Goal: Transaction & Acquisition: Purchase product/service

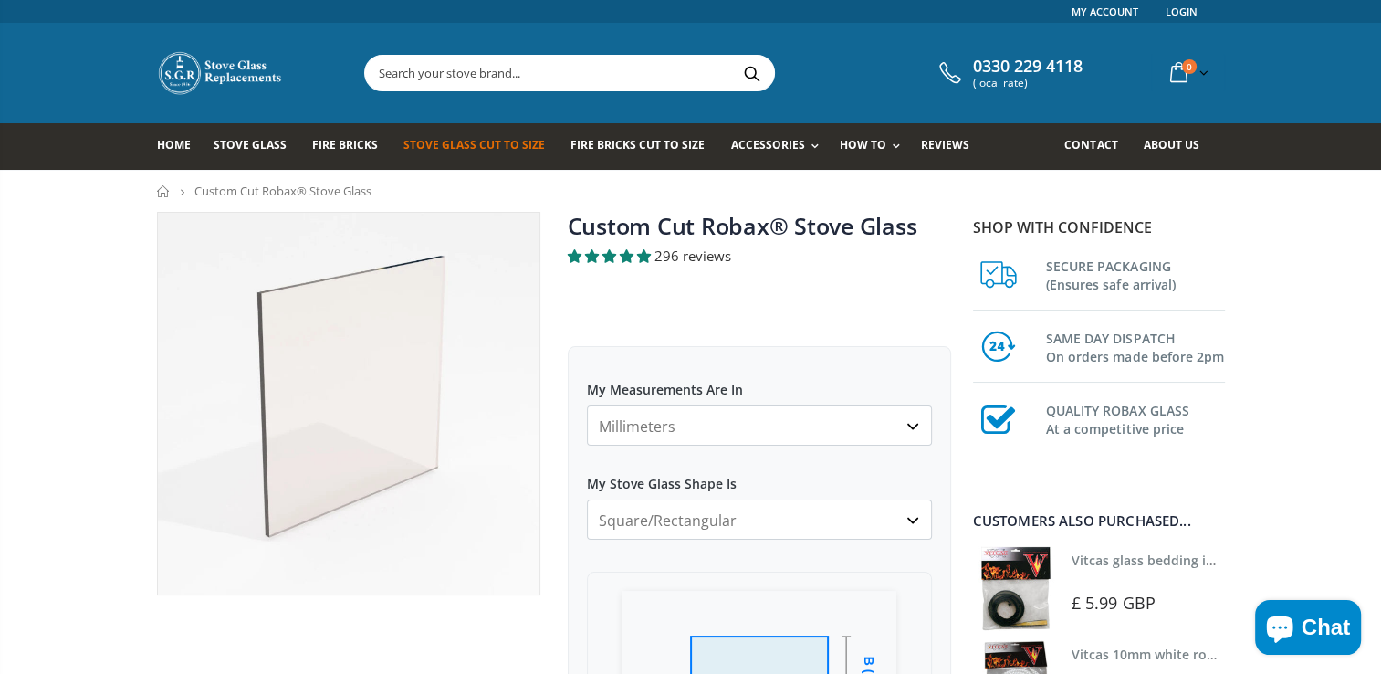
click at [687, 423] on select "Millimeters Centimeters Inches" at bounding box center [759, 425] width 345 height 40
click at [587, 405] on select "Millimeters Centimeters Inches" at bounding box center [759, 425] width 345 height 40
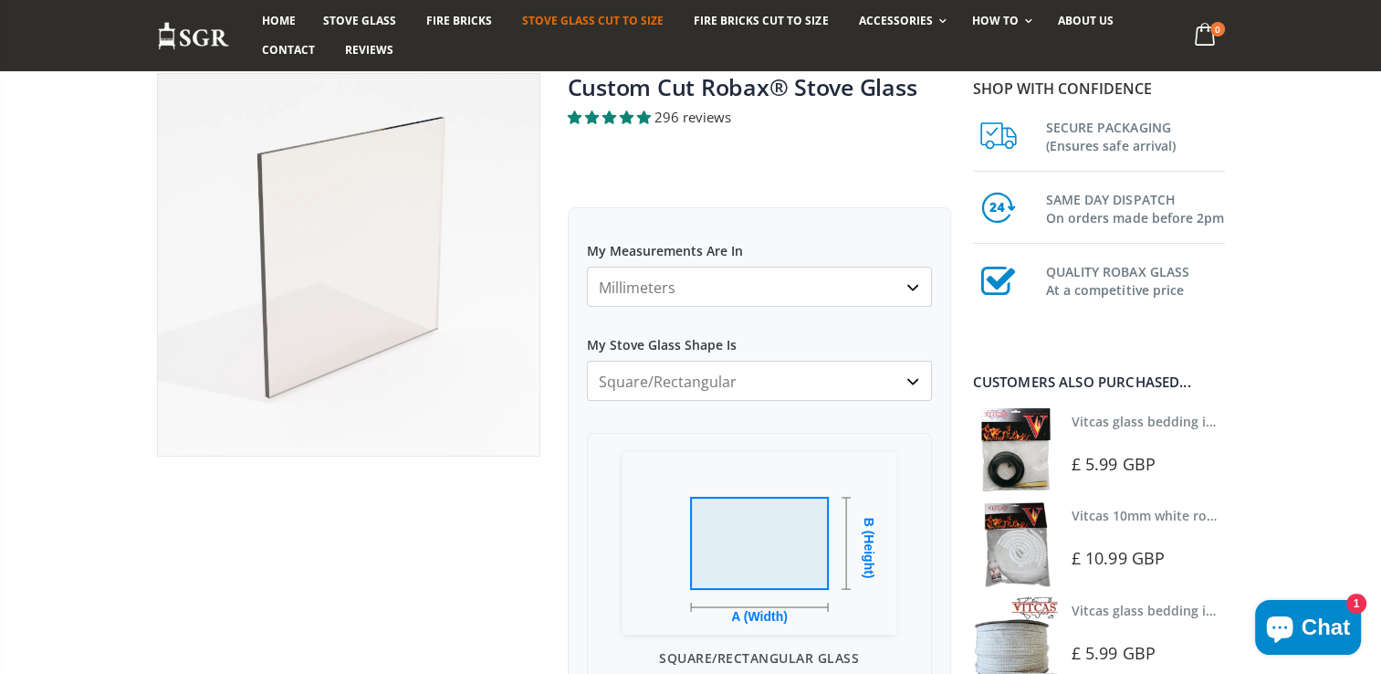
click at [712, 382] on select "Square/Rectangular Arched Half Arch Both Top Corners Cut Single Corner Cut All …" at bounding box center [759, 381] width 345 height 40
click at [587, 361] on select "Square/Rectangular Arched Half Arch Both Top Corners Cut Single Corner Cut All …" at bounding box center [759, 381] width 345 height 40
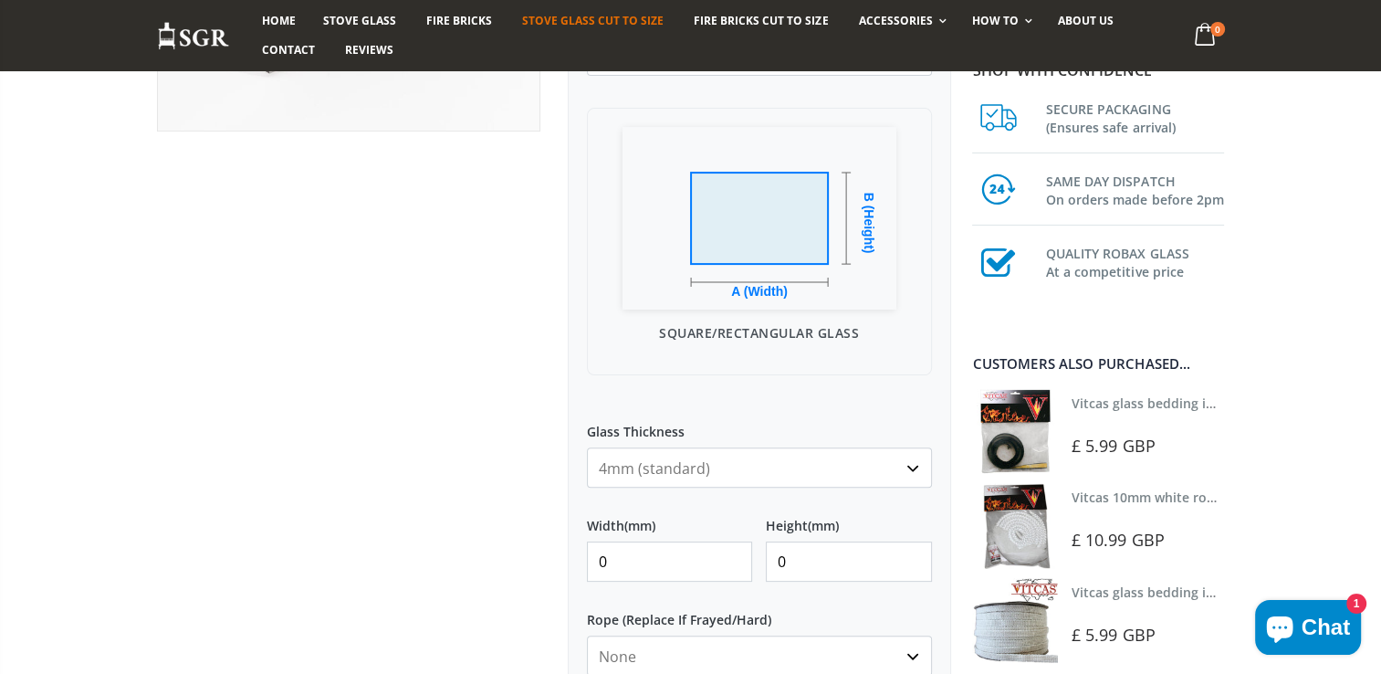
scroll to position [555, 0]
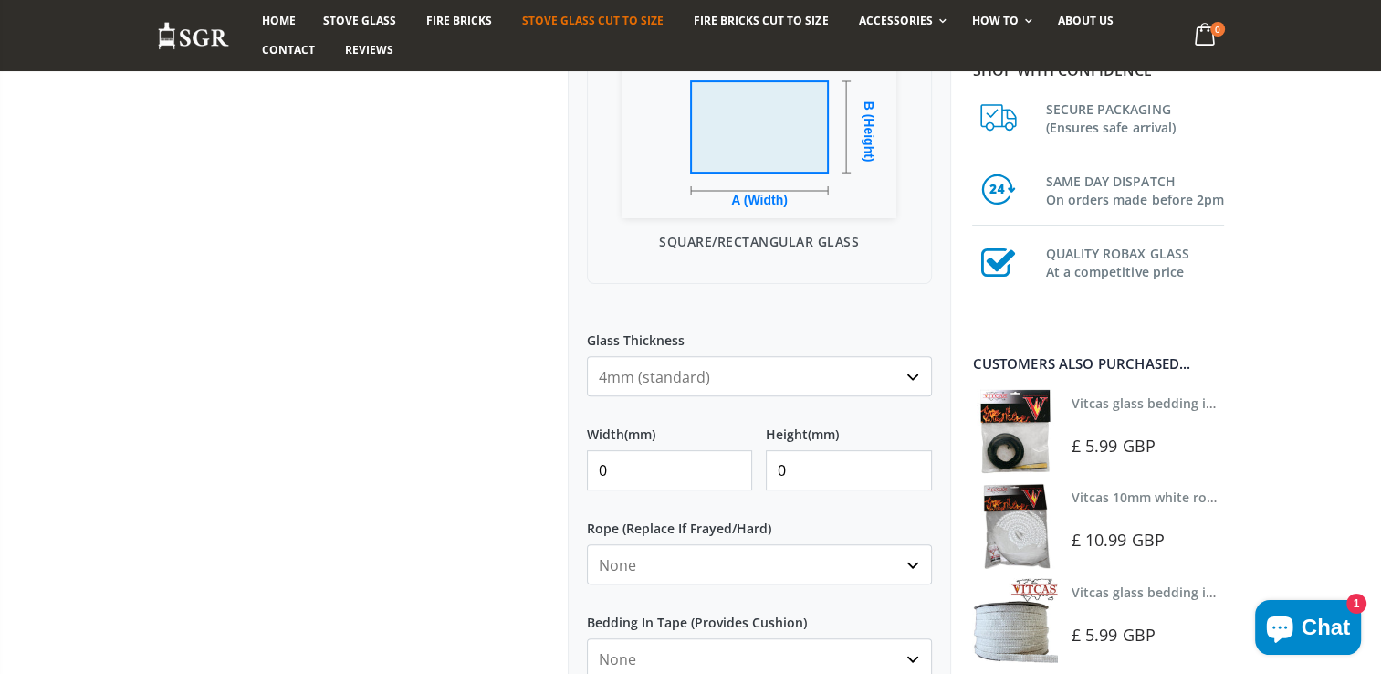
click at [643, 471] on input "0" at bounding box center [670, 470] width 166 height 40
type input "0"
type input "365"
click at [789, 468] on input "0" at bounding box center [849, 470] width 166 height 40
type input "0"
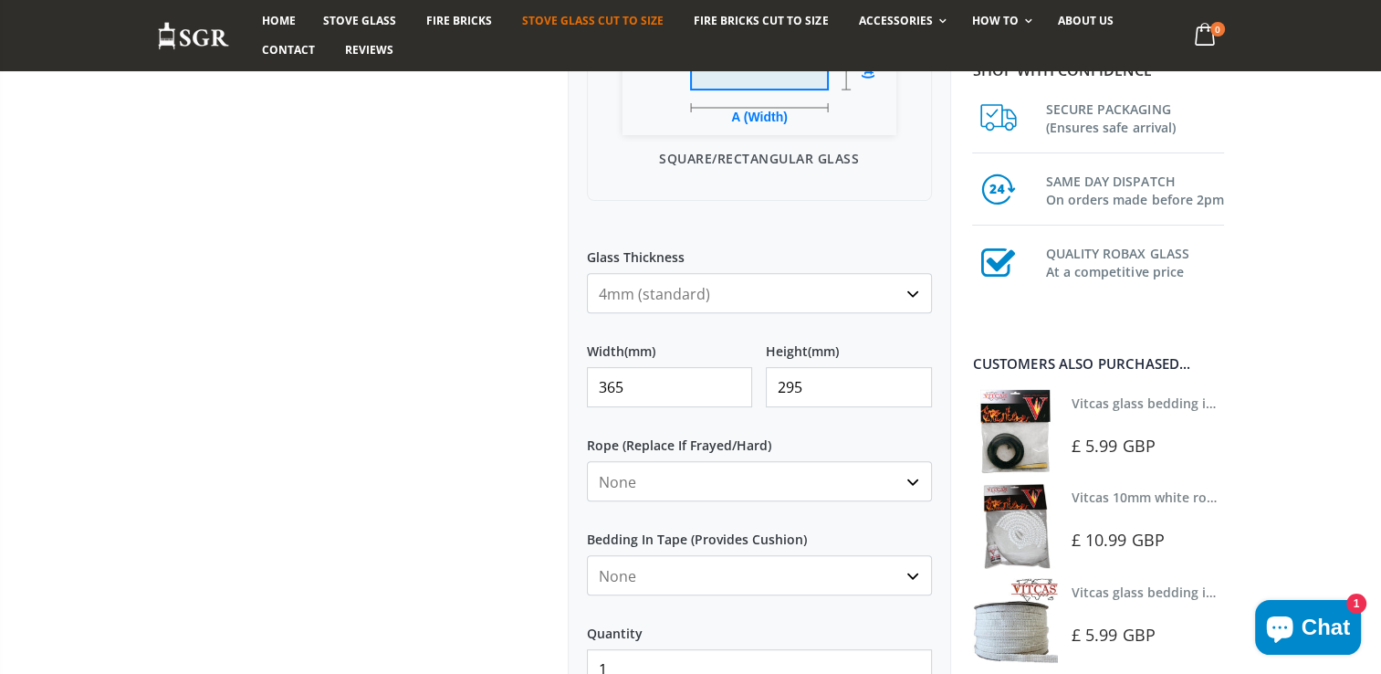
scroll to position [639, 0]
type input "295"
click at [807, 479] on select "None 3mm White 6mm White 8mm White 10mm White 12mm White 6mm Black 8mm Black 10…" at bounding box center [759, 480] width 345 height 40
click at [587, 460] on select "None 3mm White 6mm White 8mm White 10mm White 12mm White 6mm Black 8mm Black 10…" at bounding box center [759, 480] width 345 height 40
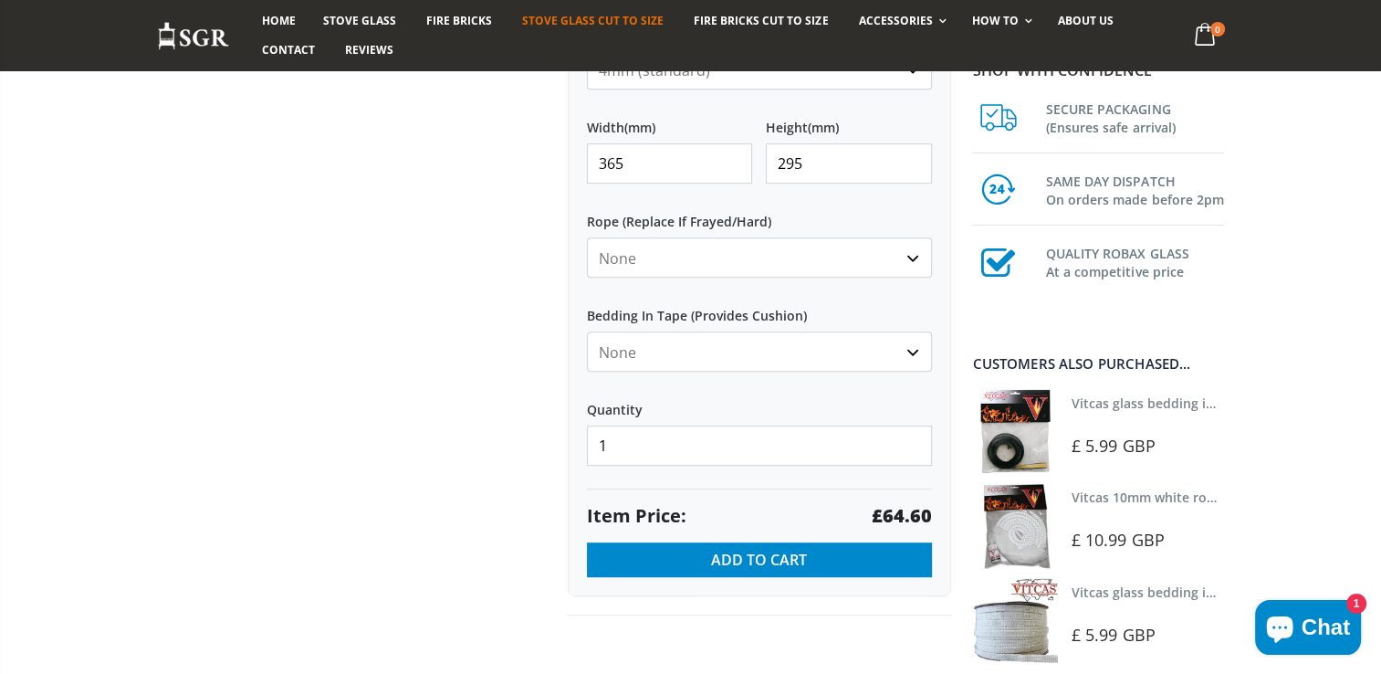
scroll to position [868, 0]
